Goal: Entertainment & Leisure: Browse casually

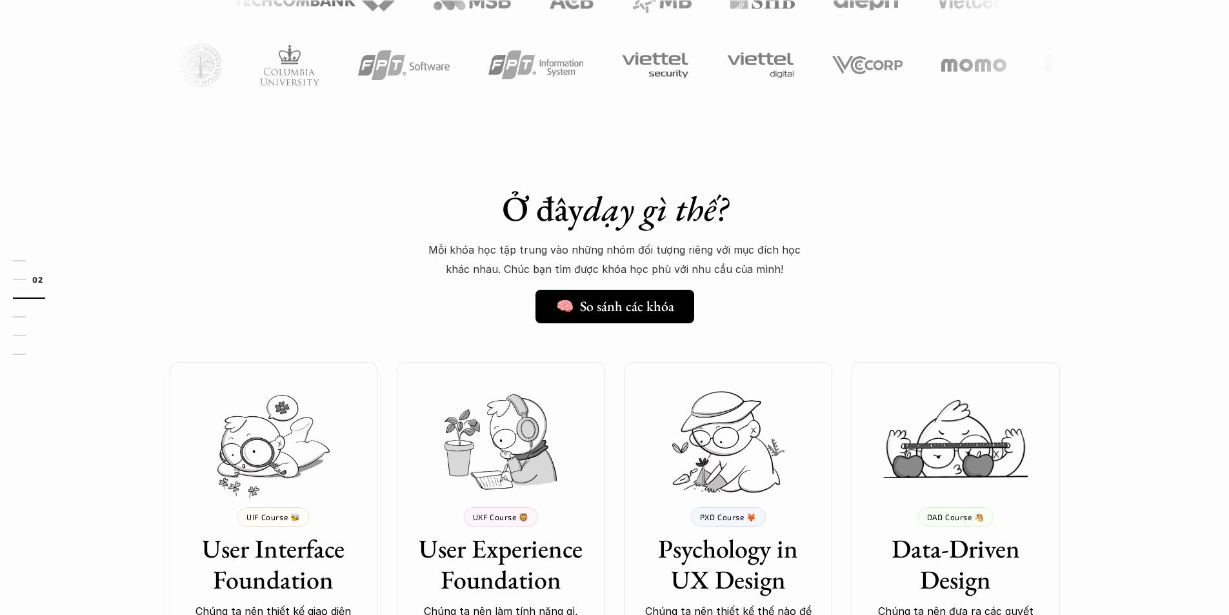
scroll to position [967, 0]
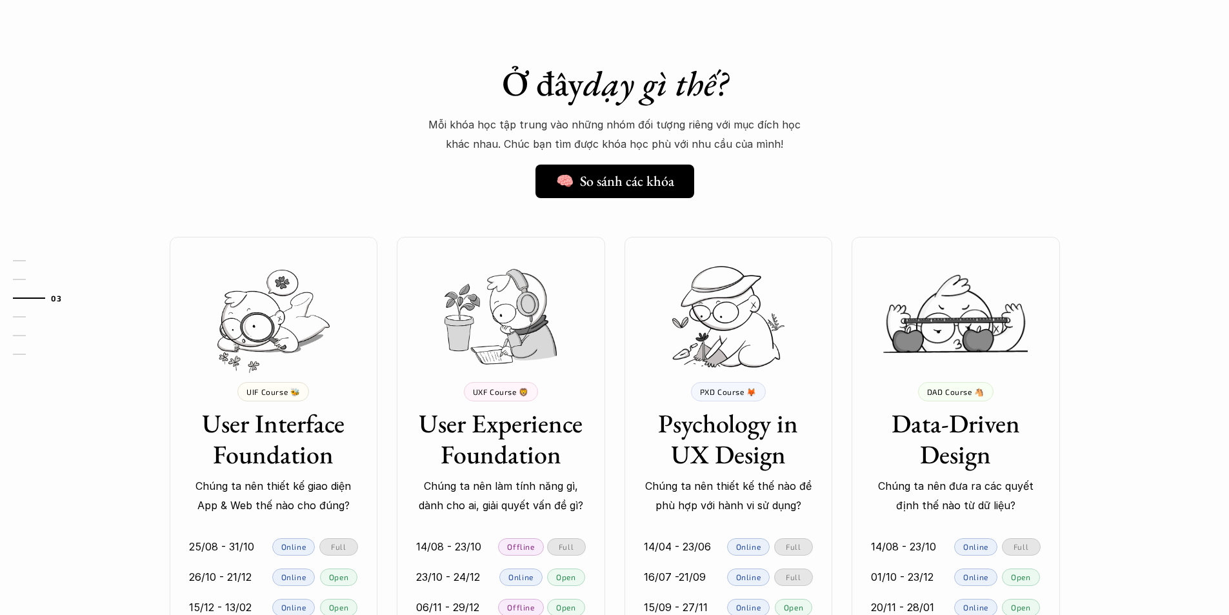
click at [511, 324] on img at bounding box center [500, 316] width 112 height 95
click at [767, 319] on img at bounding box center [728, 316] width 112 height 101
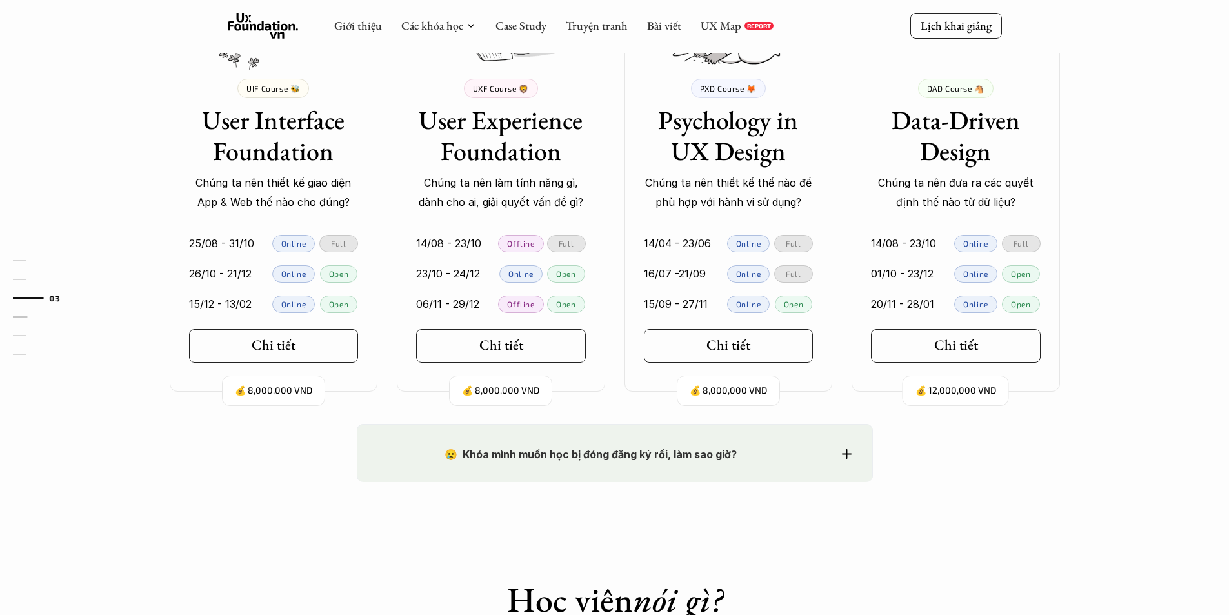
scroll to position [1161, 0]
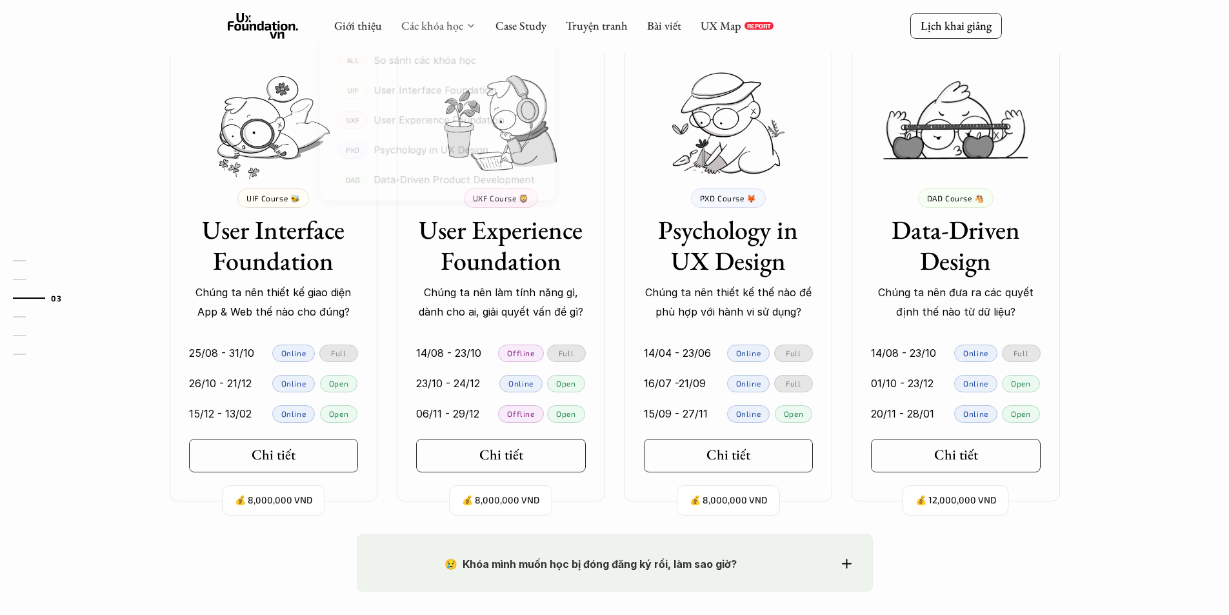
click at [457, 29] on link "Các khóa học" at bounding box center [432, 25] width 62 height 15
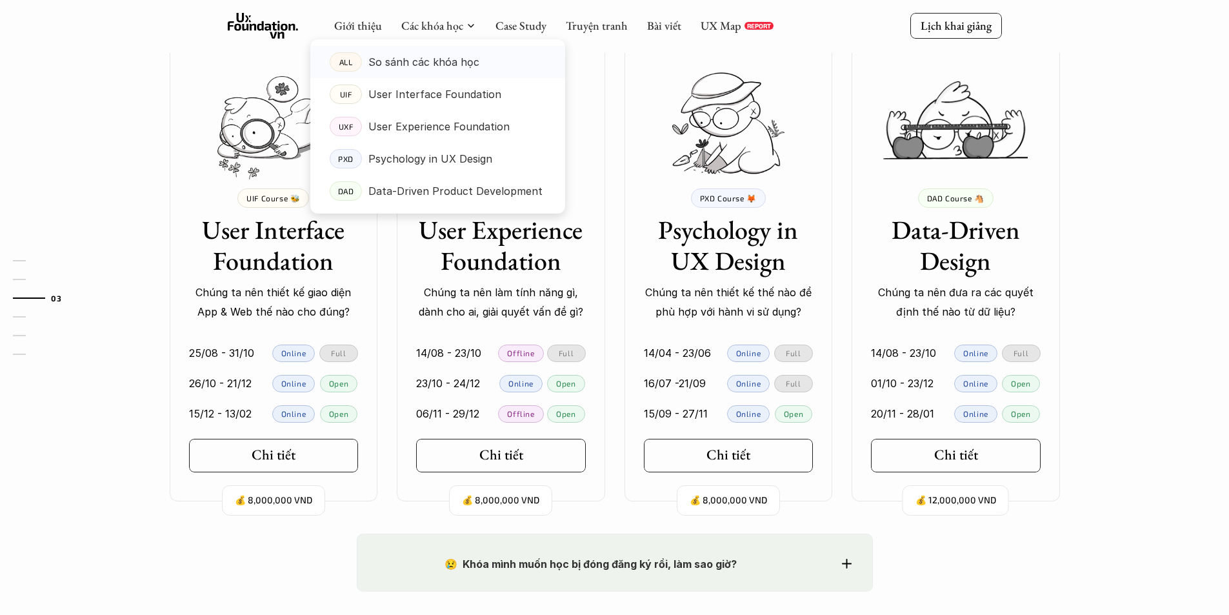
click at [421, 62] on p "So sánh các khóa học" at bounding box center [423, 61] width 111 height 19
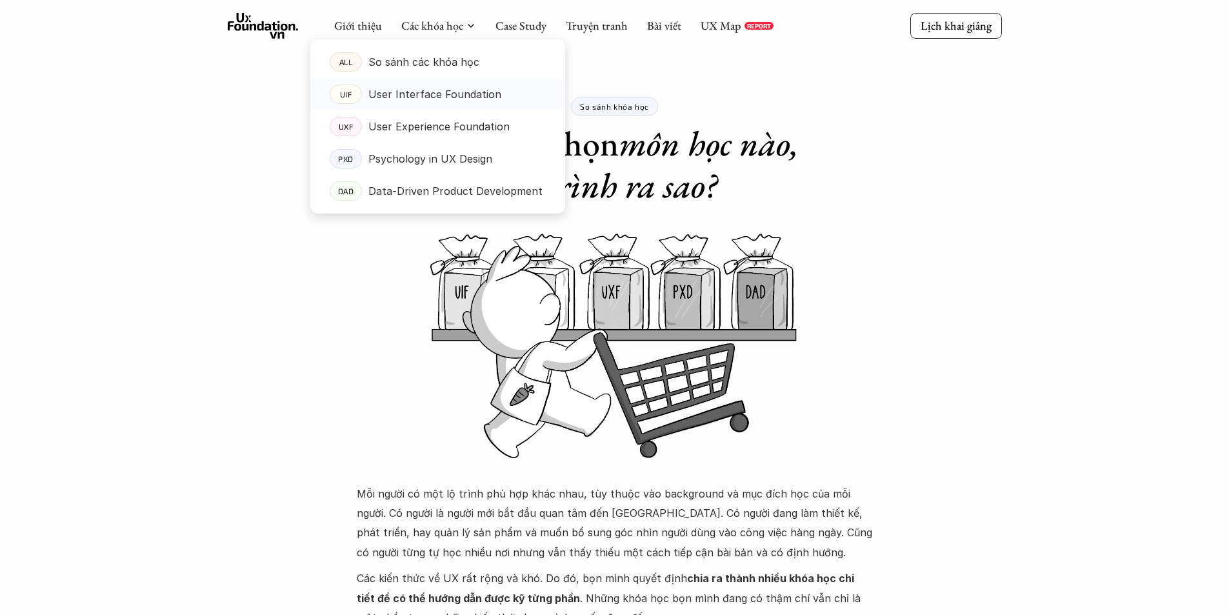
click at [408, 94] on p "User Interface Foundation" at bounding box center [434, 93] width 133 height 19
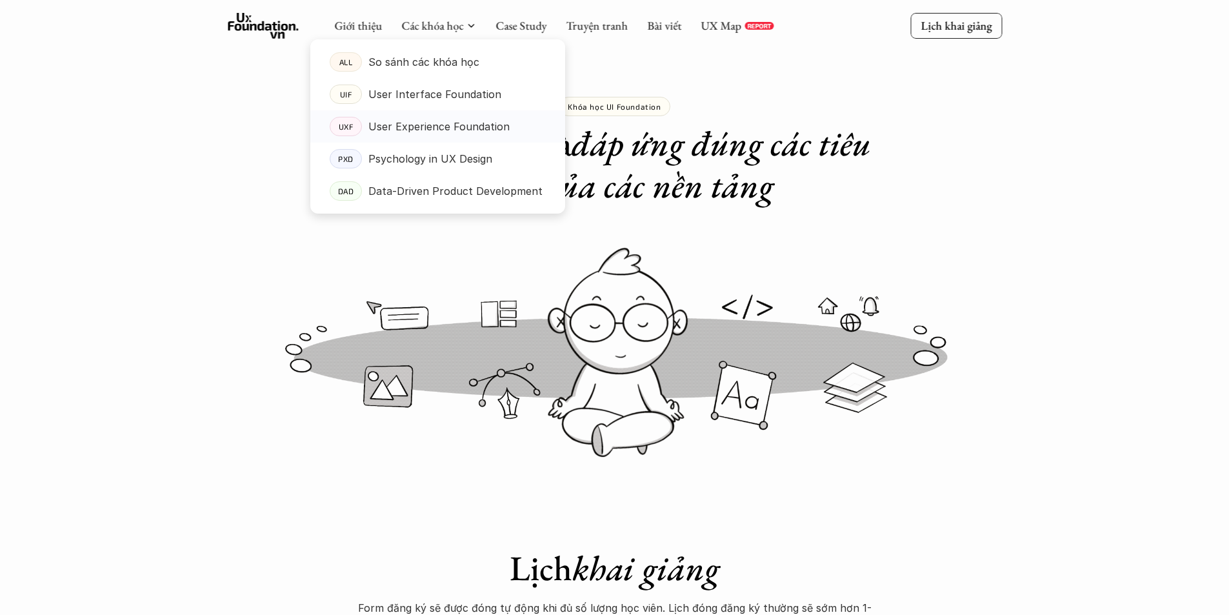
click at [391, 132] on p "User Experience Foundation" at bounding box center [438, 126] width 141 height 19
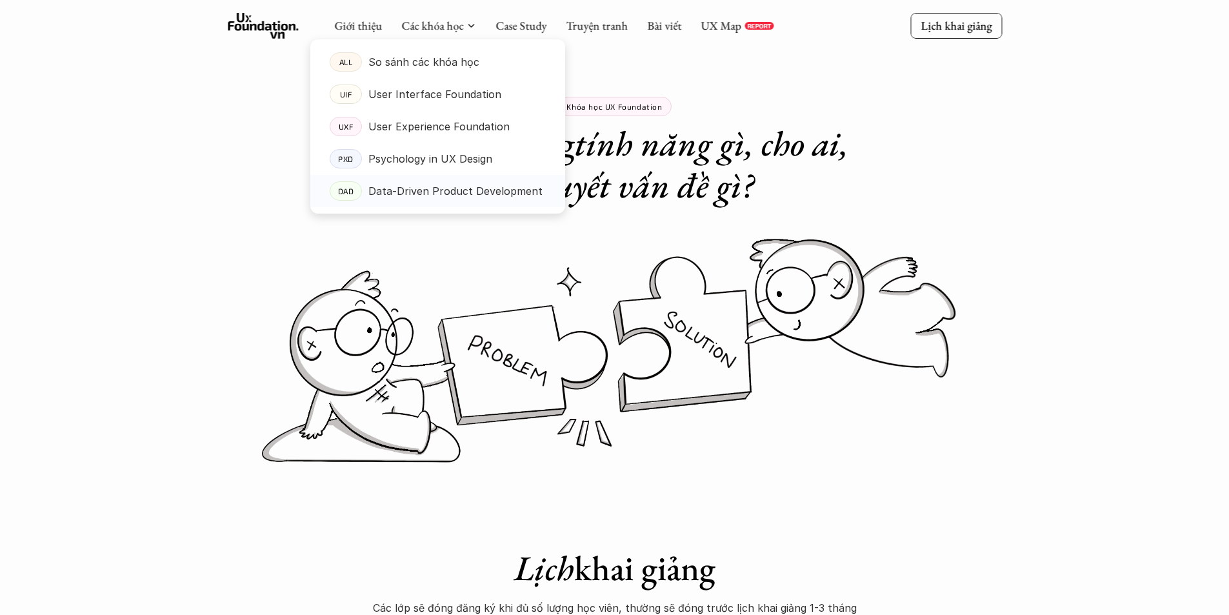
click at [400, 193] on p "Data-Driven Product Development" at bounding box center [455, 190] width 174 height 19
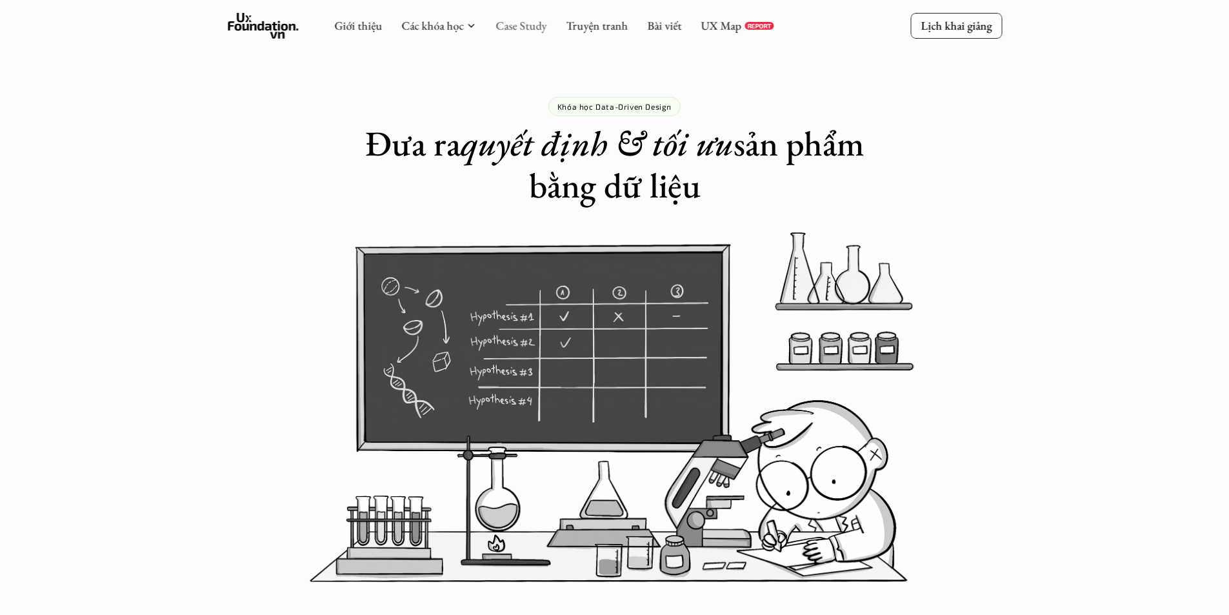
click at [508, 30] on link "Case Study" at bounding box center [520, 25] width 51 height 15
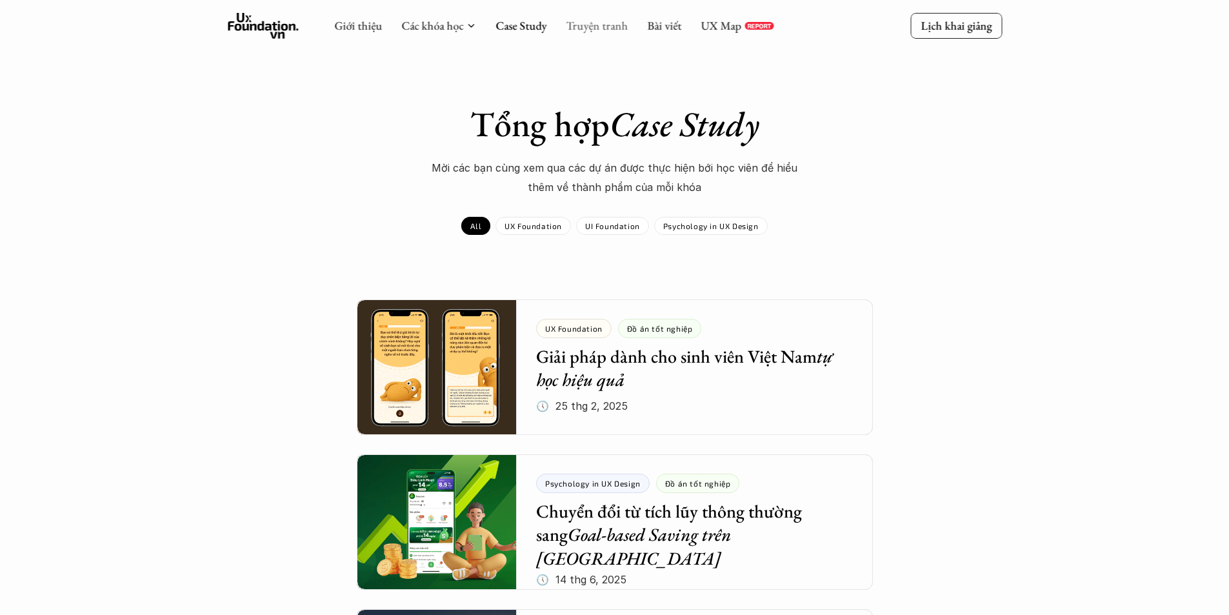
click at [613, 31] on link "Truyện tranh" at bounding box center [597, 25] width 62 height 15
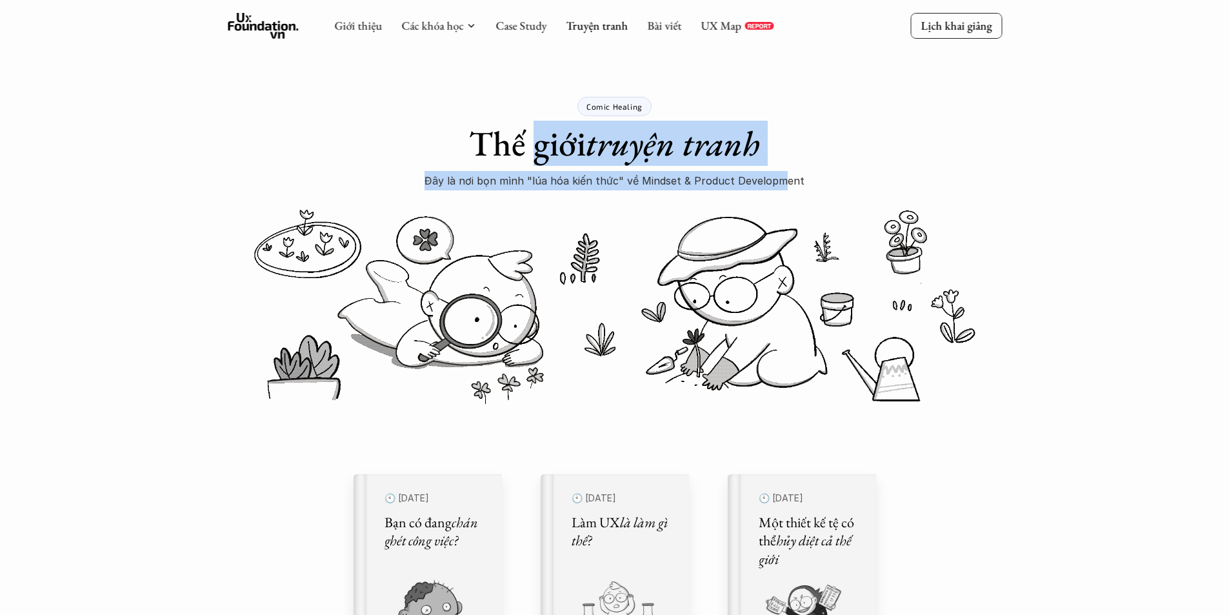
drag, startPoint x: 536, startPoint y: 148, endPoint x: 781, endPoint y: 175, distance: 246.6
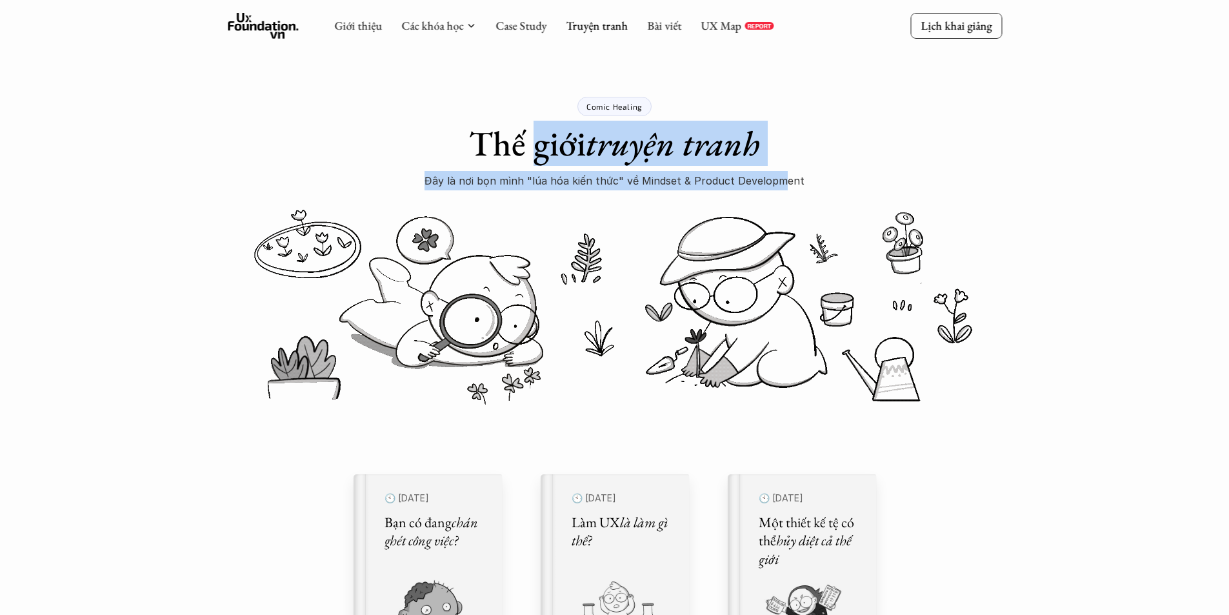
click at [780, 175] on div "Comic Healing Thế giới truyện tranh Đây là nơi bọn mình "lúa hóa kiến thức" về …" at bounding box center [614, 95] width 1229 height 190
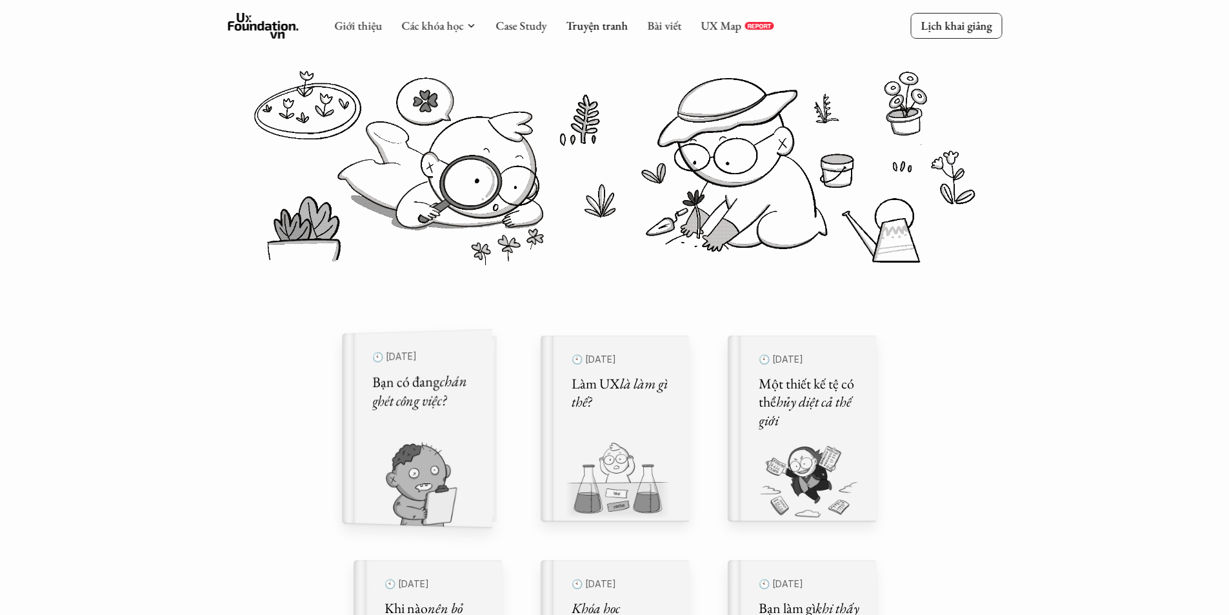
scroll to position [322, 0]
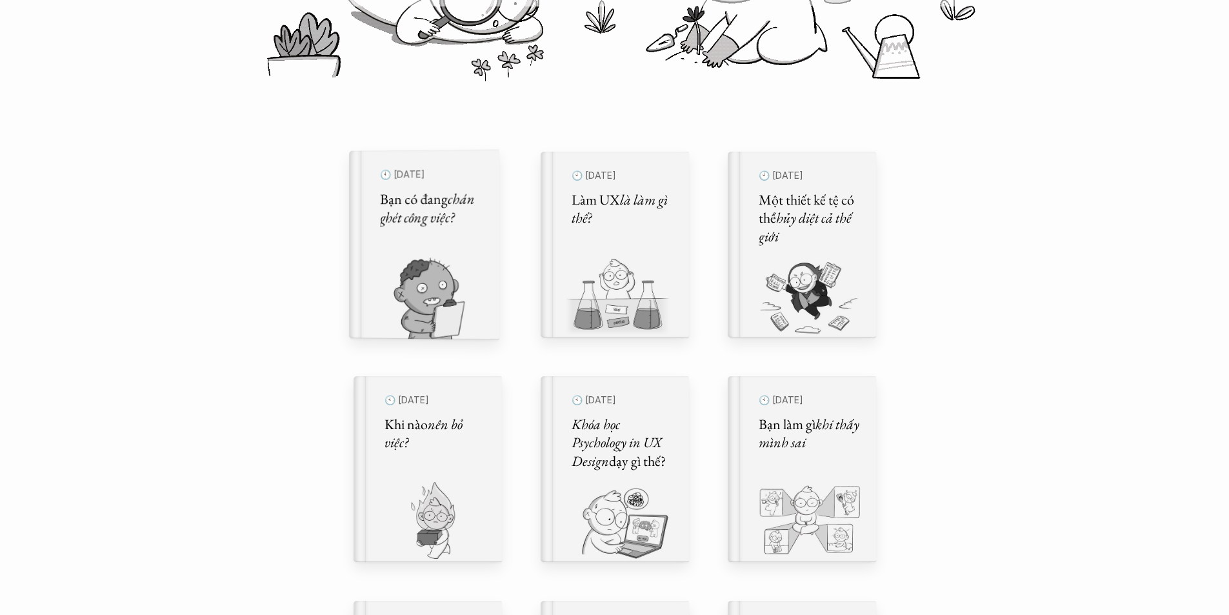
click at [451, 287] on img at bounding box center [416, 298] width 135 height 83
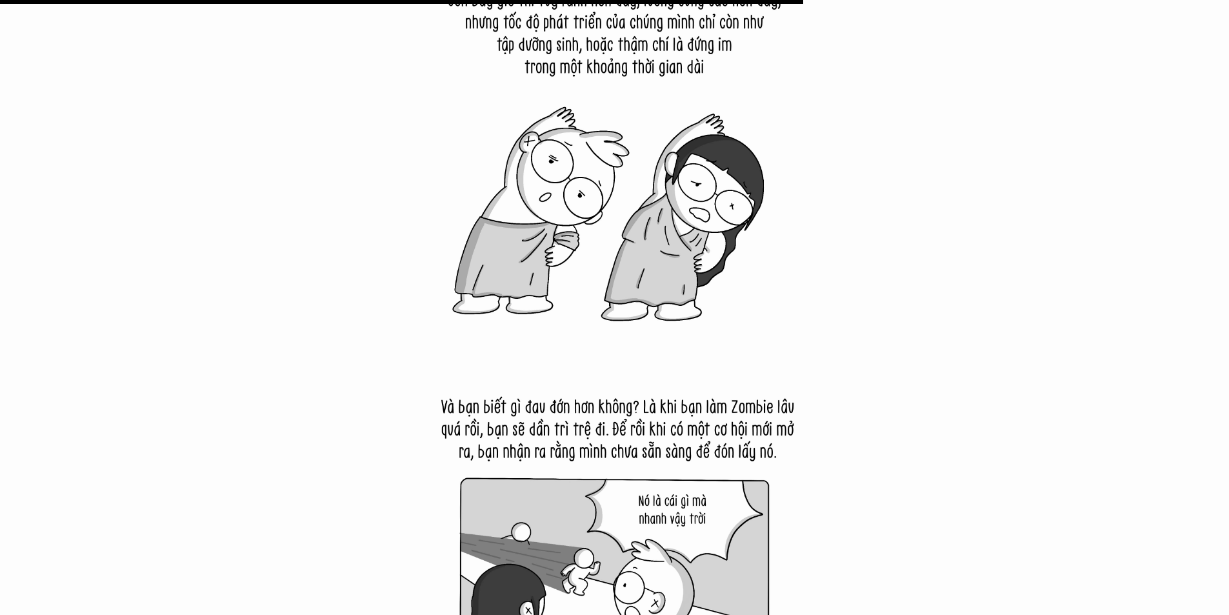
scroll to position [11028, 0]
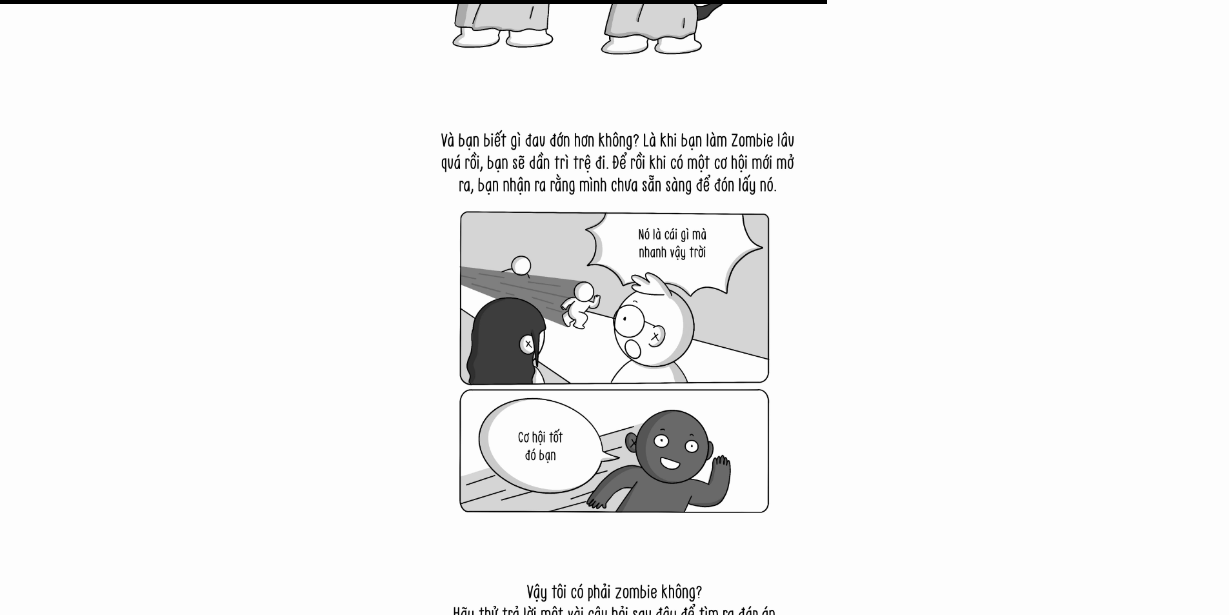
drag, startPoint x: 718, startPoint y: 342, endPoint x: 703, endPoint y: 342, distance: 14.8
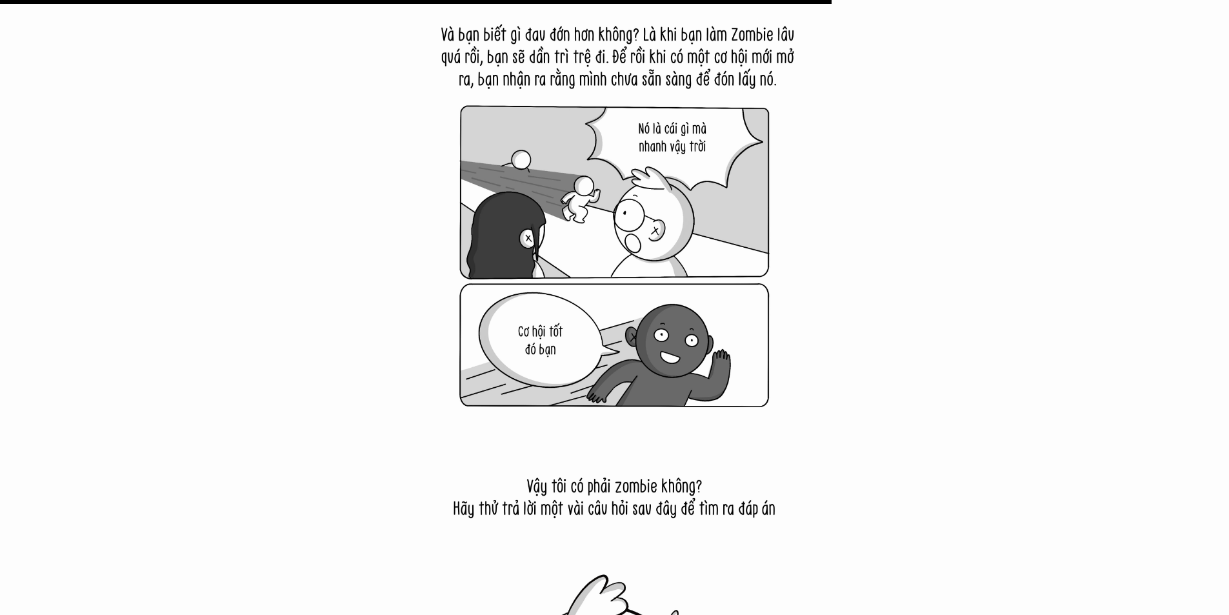
scroll to position [11157, 0]
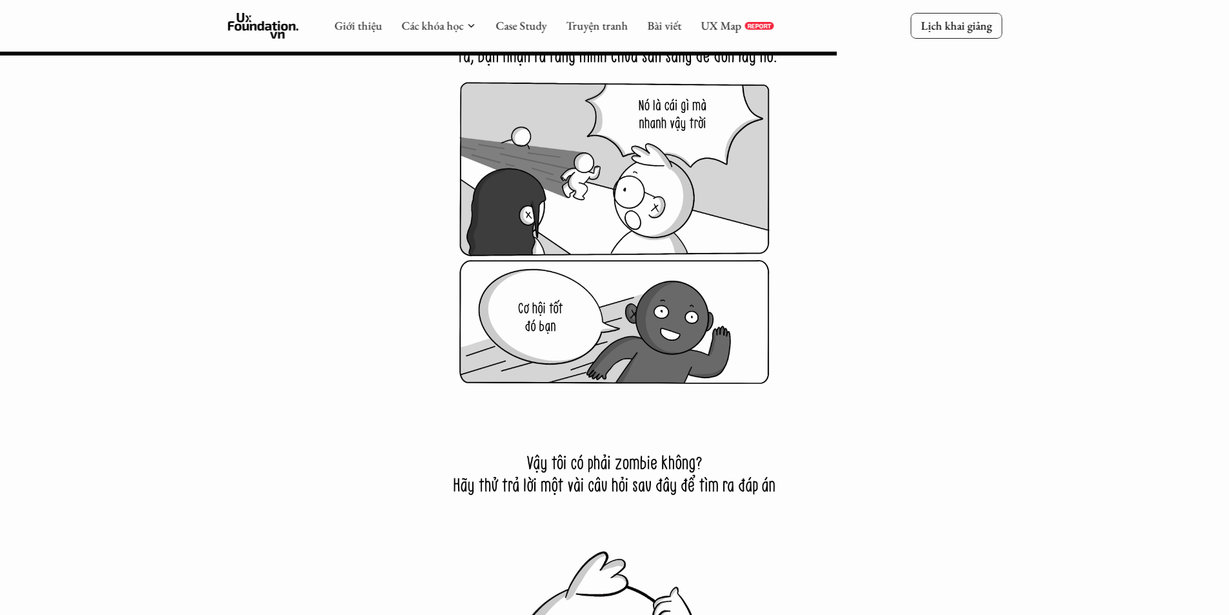
click at [642, 195] on img at bounding box center [614, 186] width 419 height 419
click at [609, 269] on img at bounding box center [614, 186] width 419 height 419
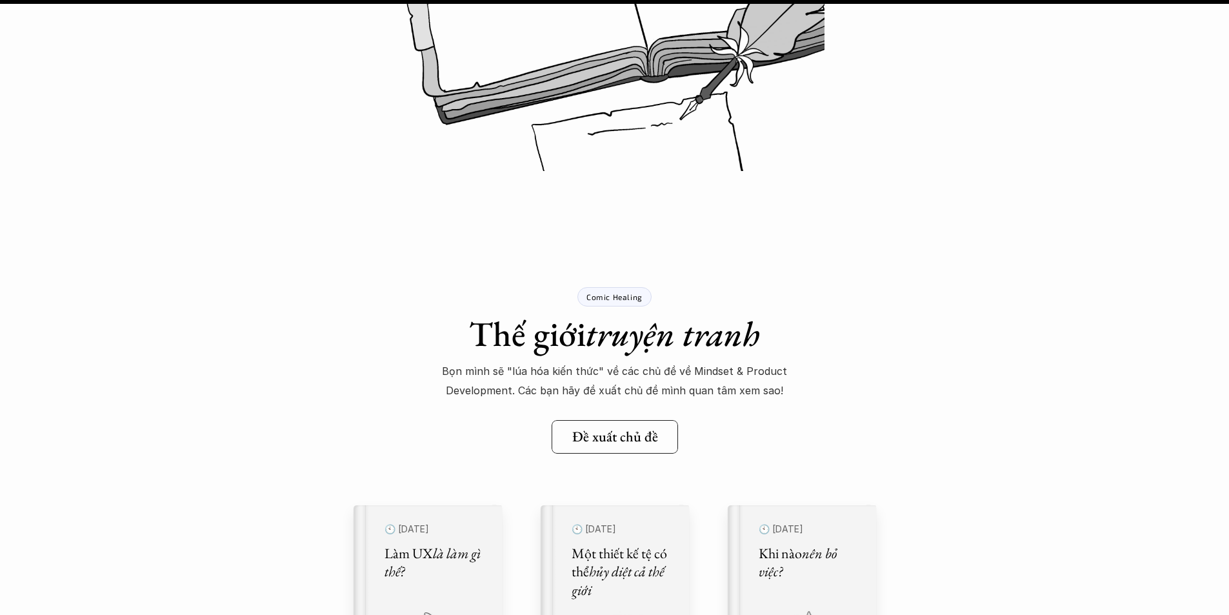
scroll to position [17154, 0]
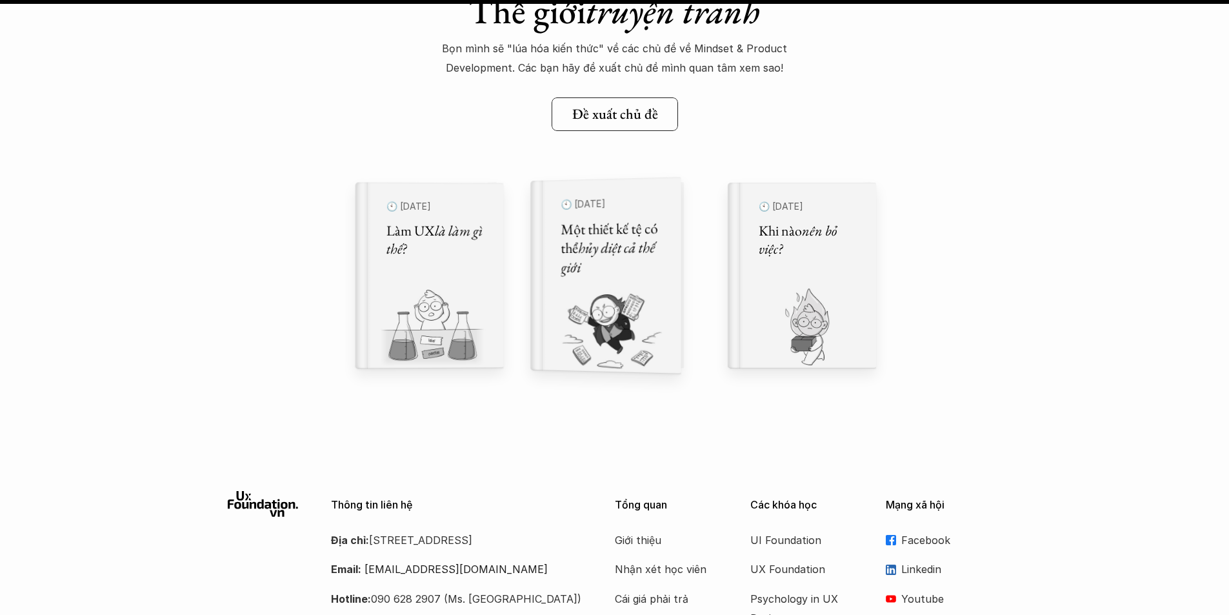
drag, startPoint x: 571, startPoint y: 259, endPoint x: 575, endPoint y: 253, distance: 6.6
click at [573, 257] on em "hủy diệt cả thế giới" at bounding box center [608, 256] width 96 height 39
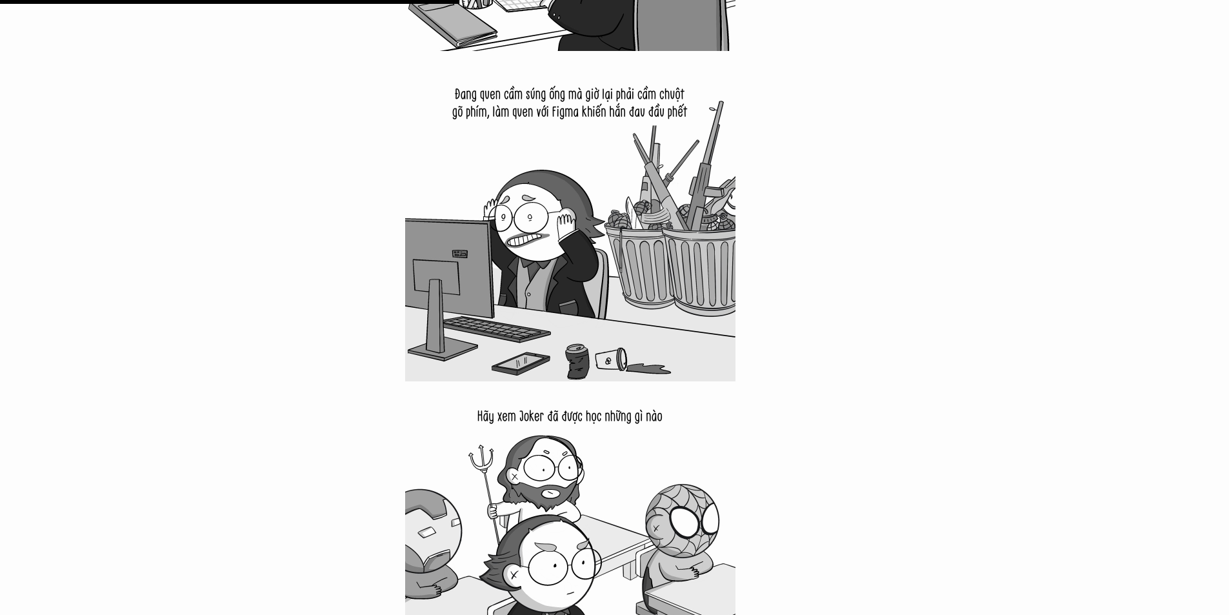
scroll to position [4256, 0]
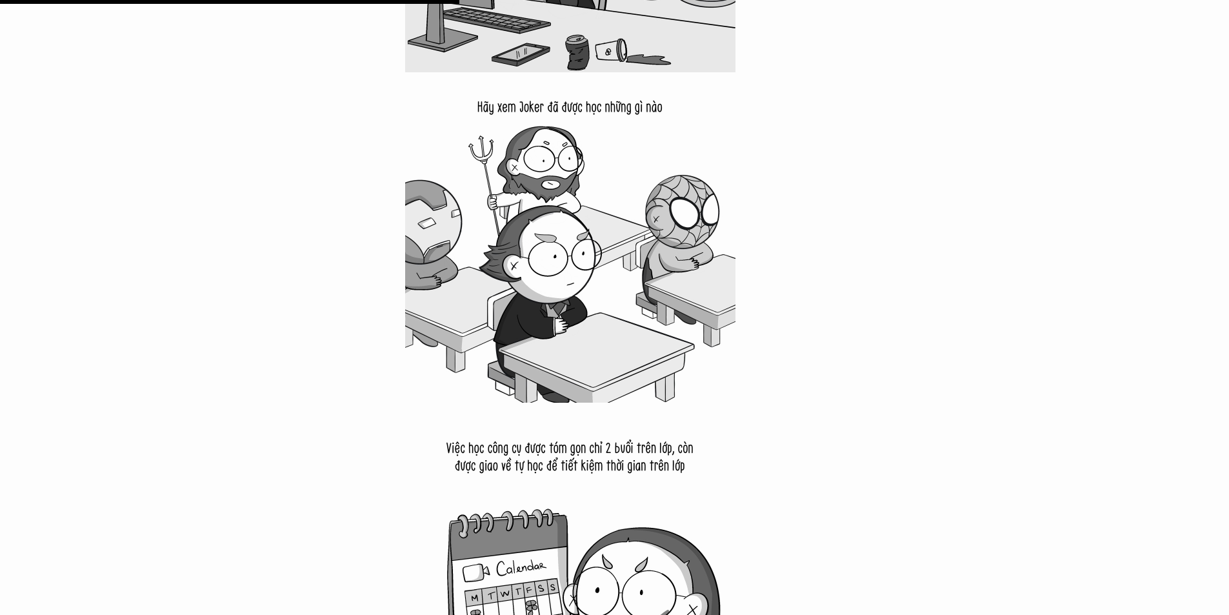
click at [582, 289] on img at bounding box center [570, 237] width 330 height 330
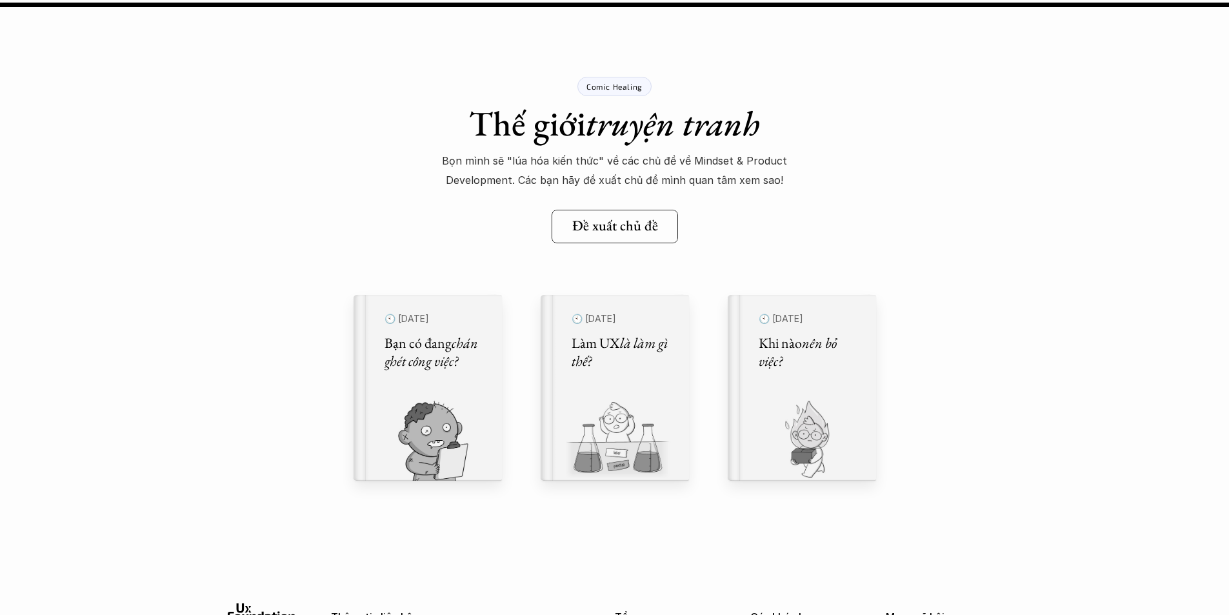
scroll to position [11995, 0]
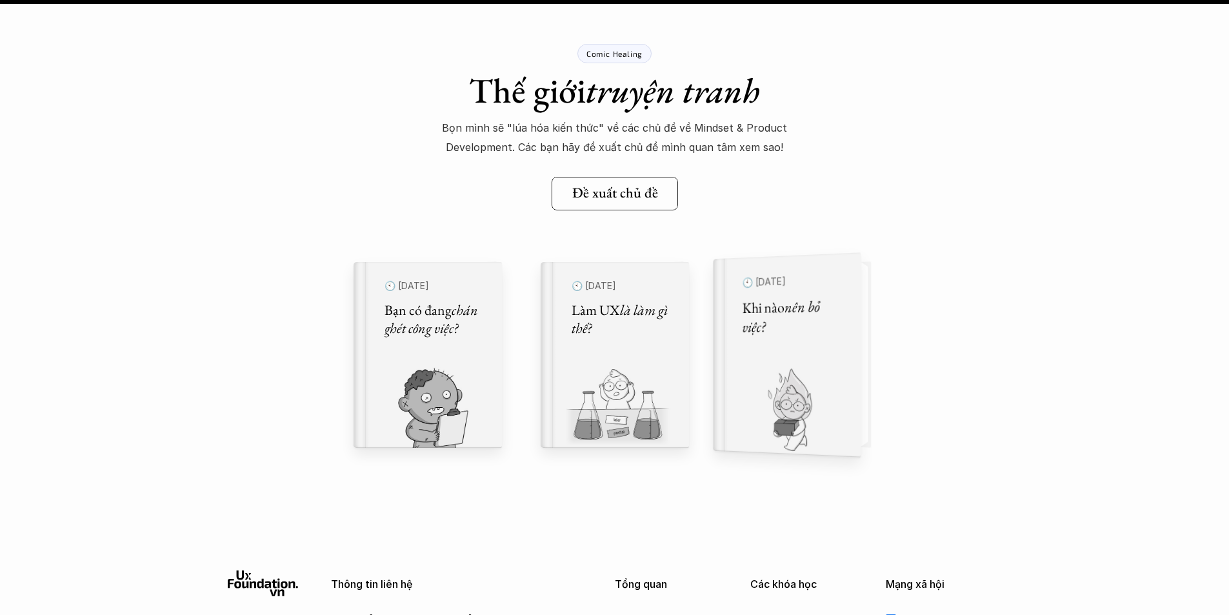
click at [776, 345] on div "🕙 [DATE] Khi nào nên bỏ việc?" at bounding box center [793, 355] width 102 height 170
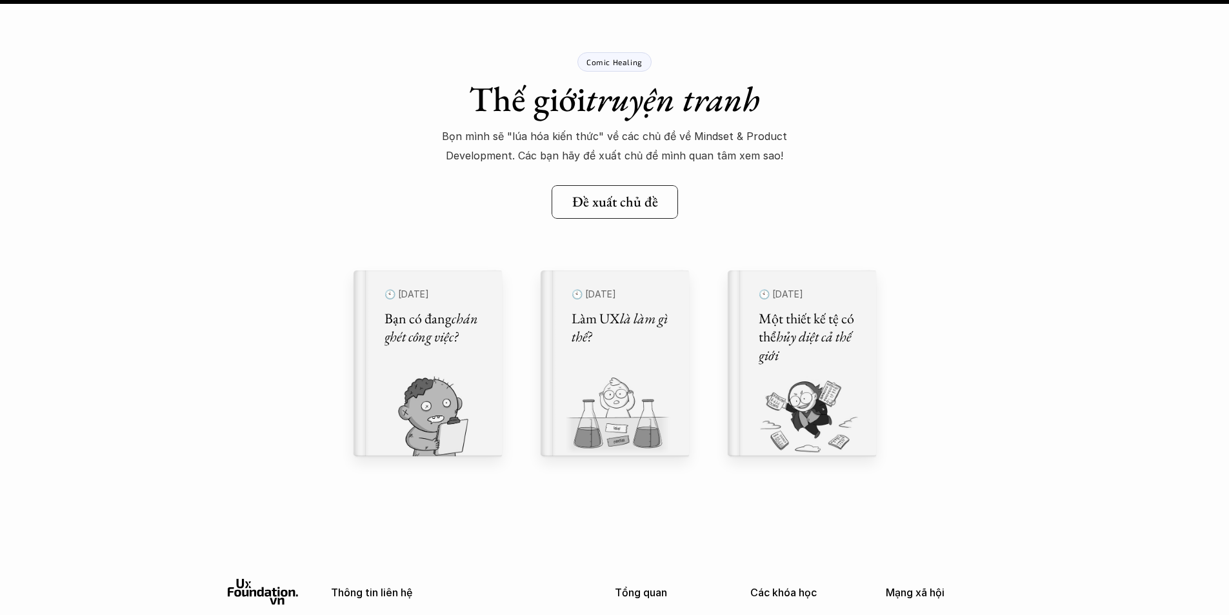
scroll to position [15929, 0]
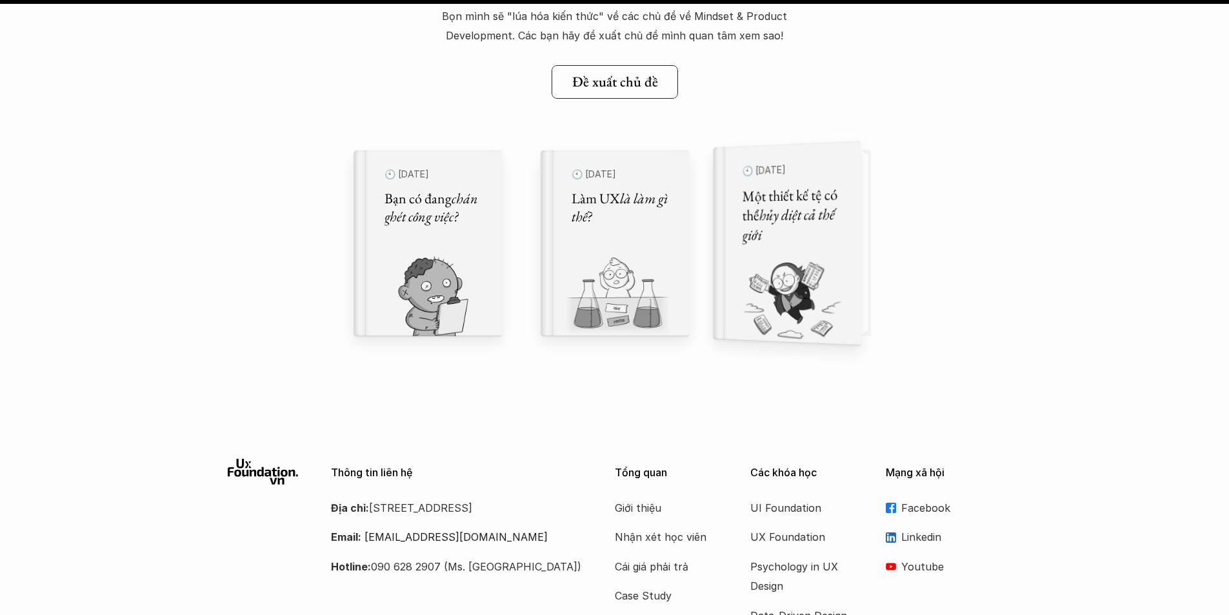
click at [798, 257] on img at bounding box center [779, 299] width 132 height 89
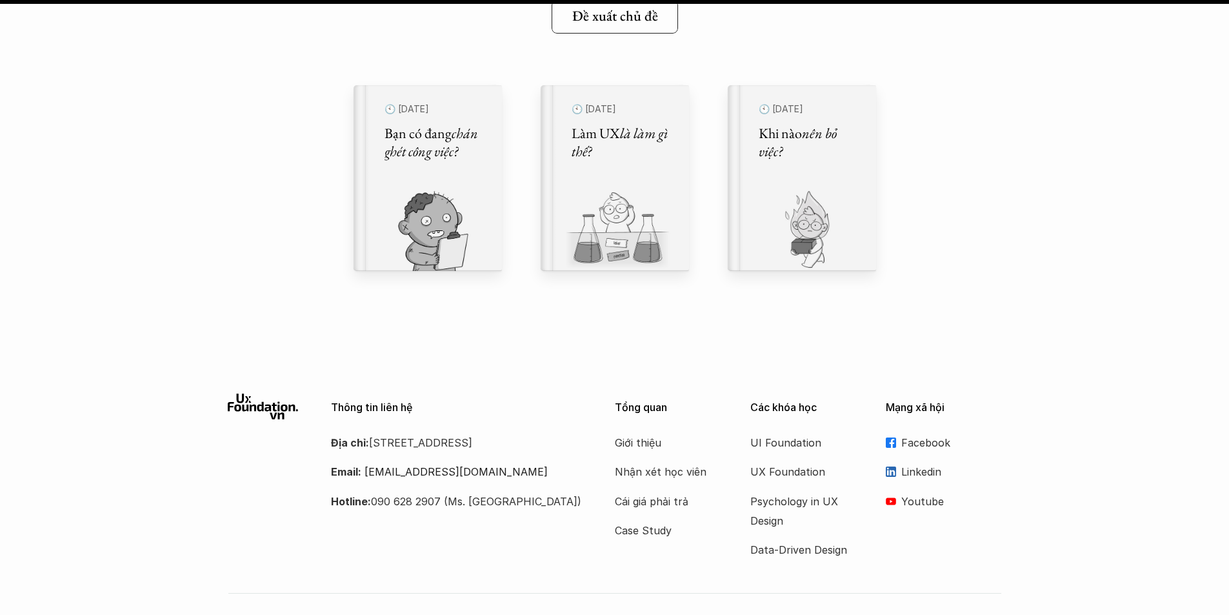
scroll to position [12209, 0]
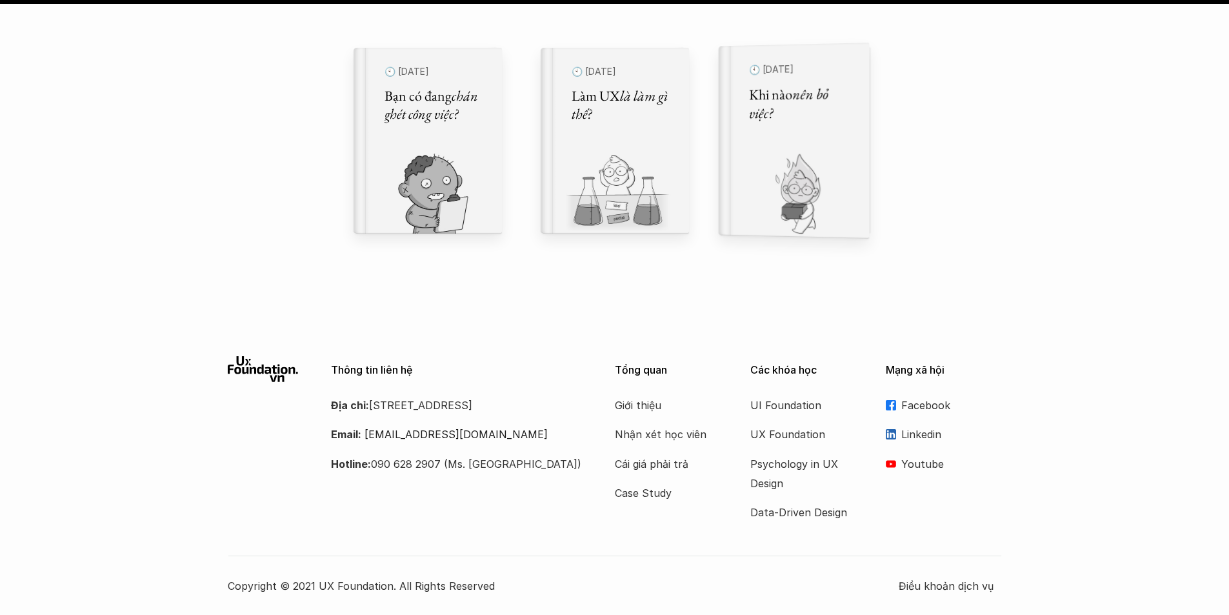
click at [804, 166] on img at bounding box center [785, 195] width 135 height 85
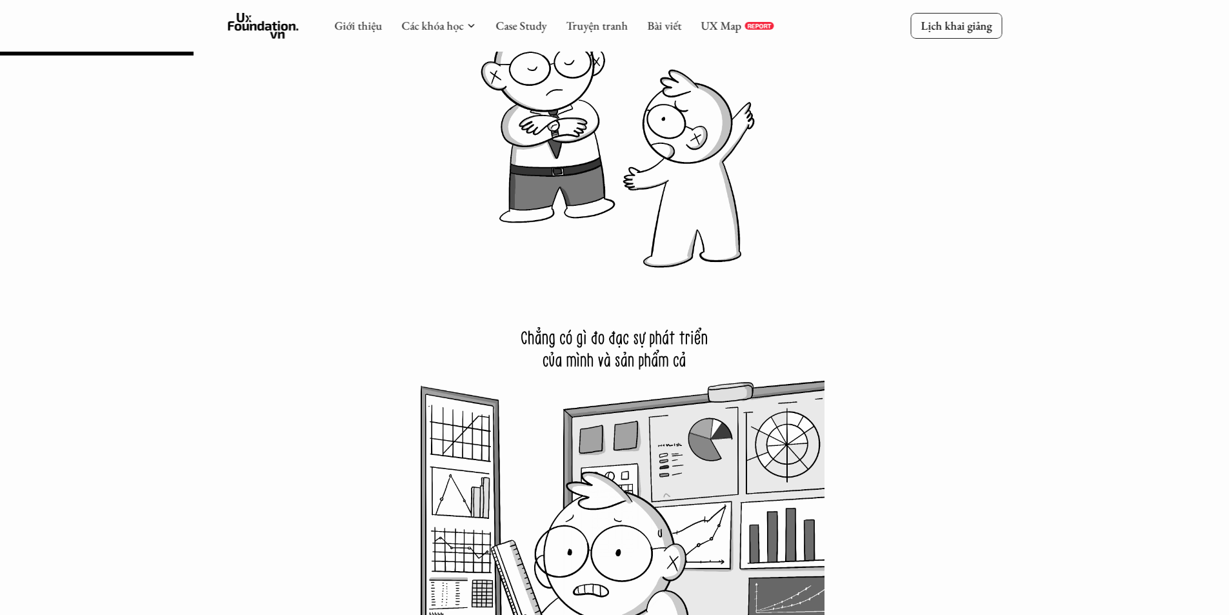
scroll to position [2386, 0]
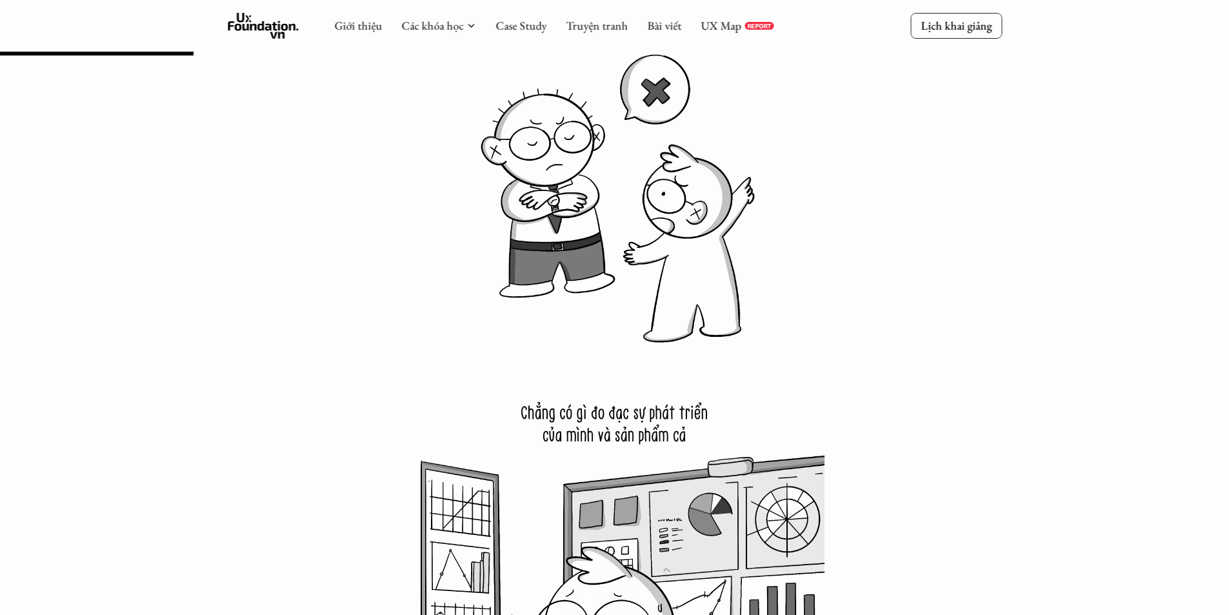
drag, startPoint x: 676, startPoint y: 257, endPoint x: 669, endPoint y: 224, distance: 33.5
click at [706, 135] on img at bounding box center [614, 154] width 419 height 419
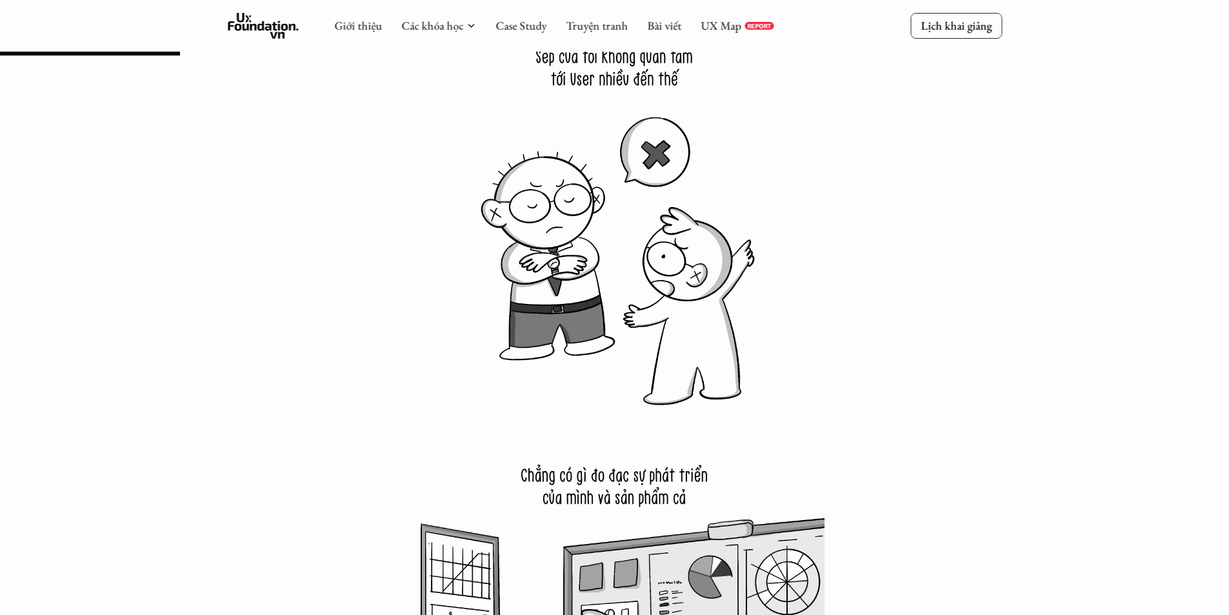
scroll to position [2193, 0]
